Goal: Navigation & Orientation: Find specific page/section

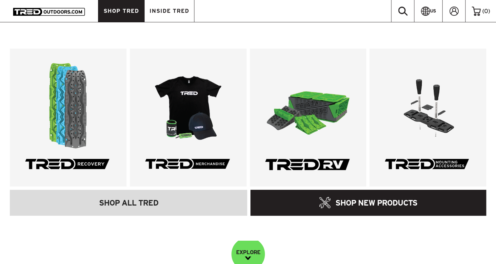
click at [123, 13] on span "SHOP TRED" at bounding box center [121, 11] width 35 height 6
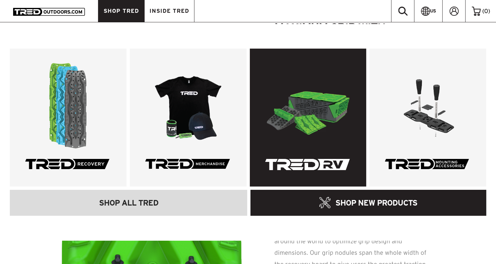
scroll to position [394, 0]
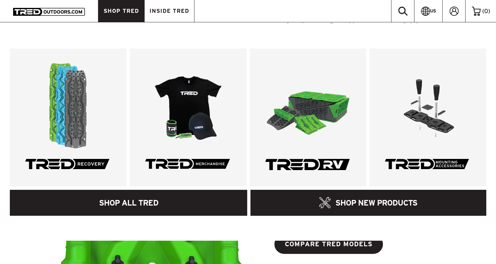
click at [138, 205] on link "SHOP ALL TRED" at bounding box center [128, 203] width 237 height 26
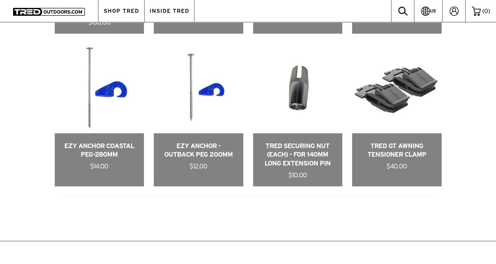
scroll to position [1246, 0]
